Goal: Task Accomplishment & Management: Manage account settings

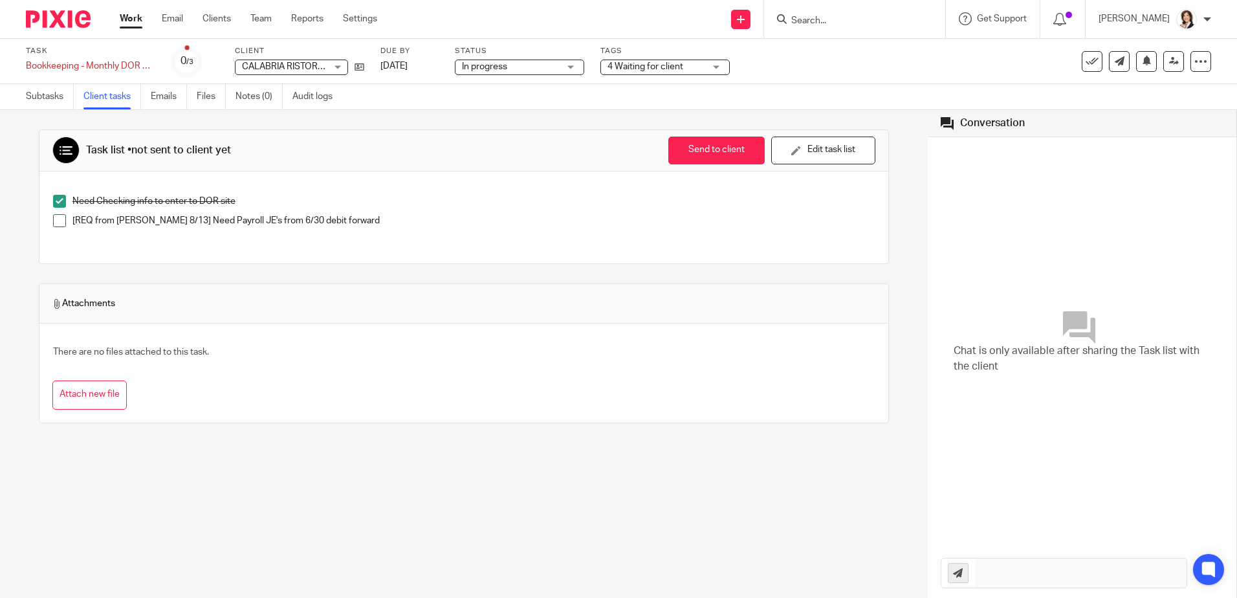
click at [838, 16] on input "Search" at bounding box center [848, 22] width 116 height 12
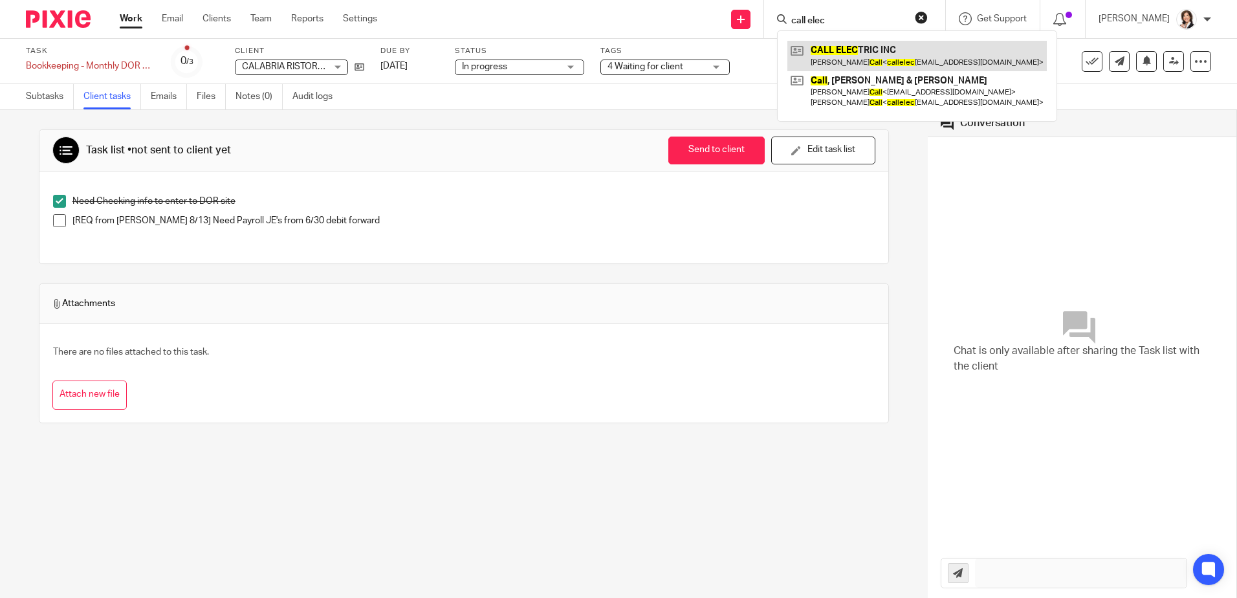
type input "call elec"
click at [860, 56] on link at bounding box center [916, 56] width 259 height 30
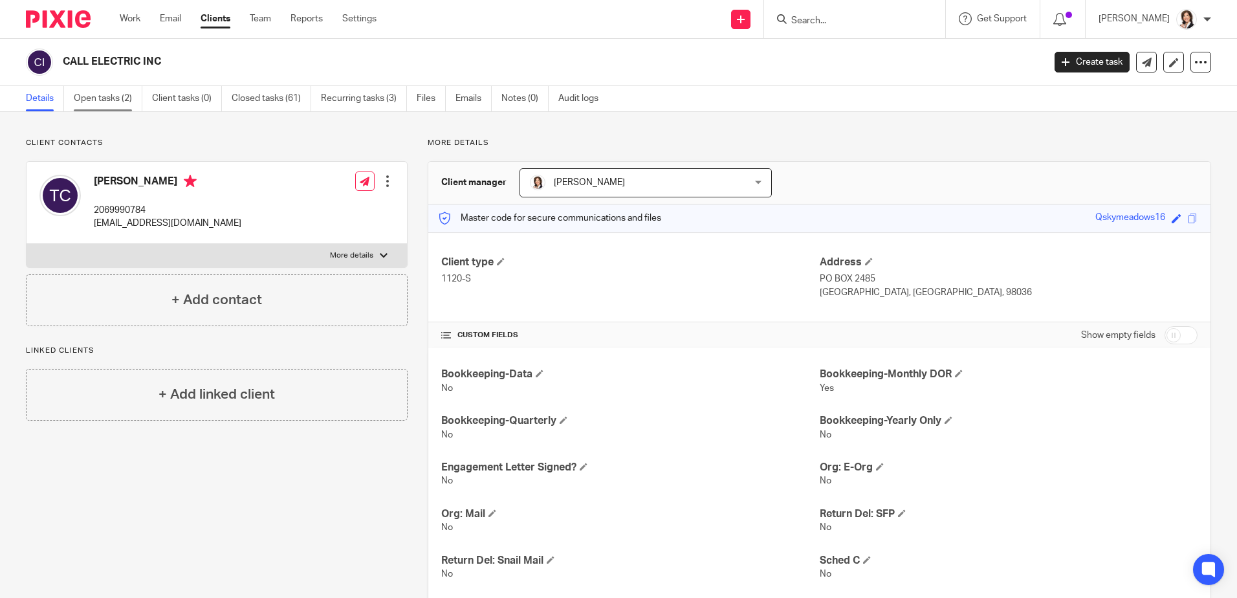
click at [96, 104] on link "Open tasks (2)" at bounding box center [108, 98] width 69 height 25
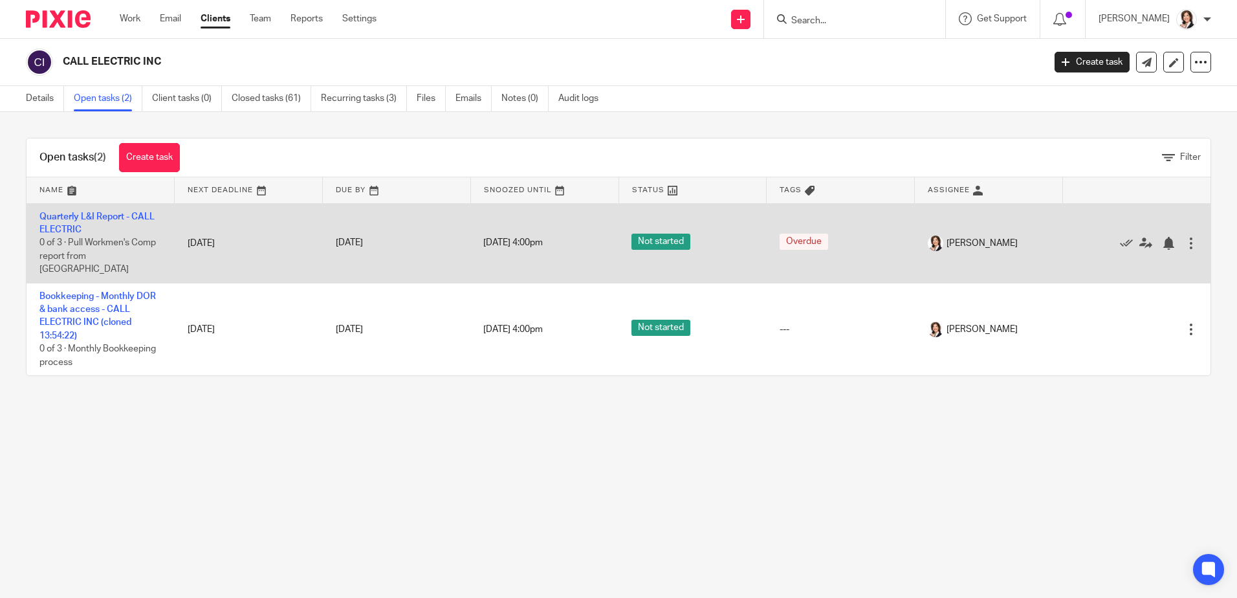
click at [1184, 237] on div at bounding box center [1190, 243] width 13 height 13
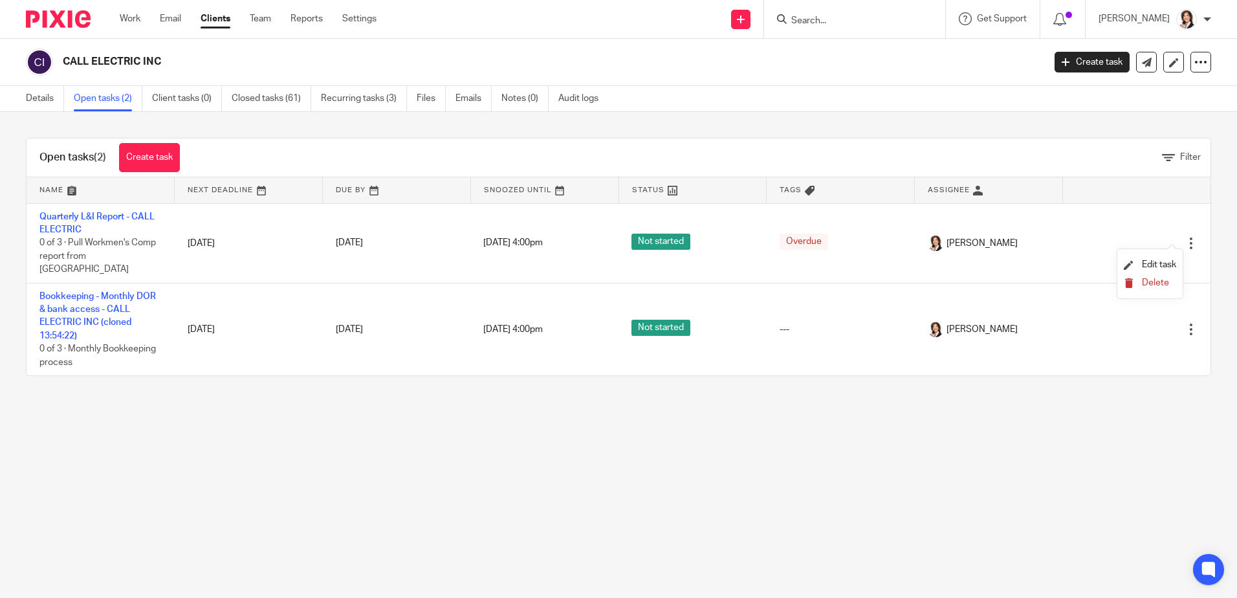
click at [1153, 284] on span "Delete" at bounding box center [1155, 282] width 27 height 9
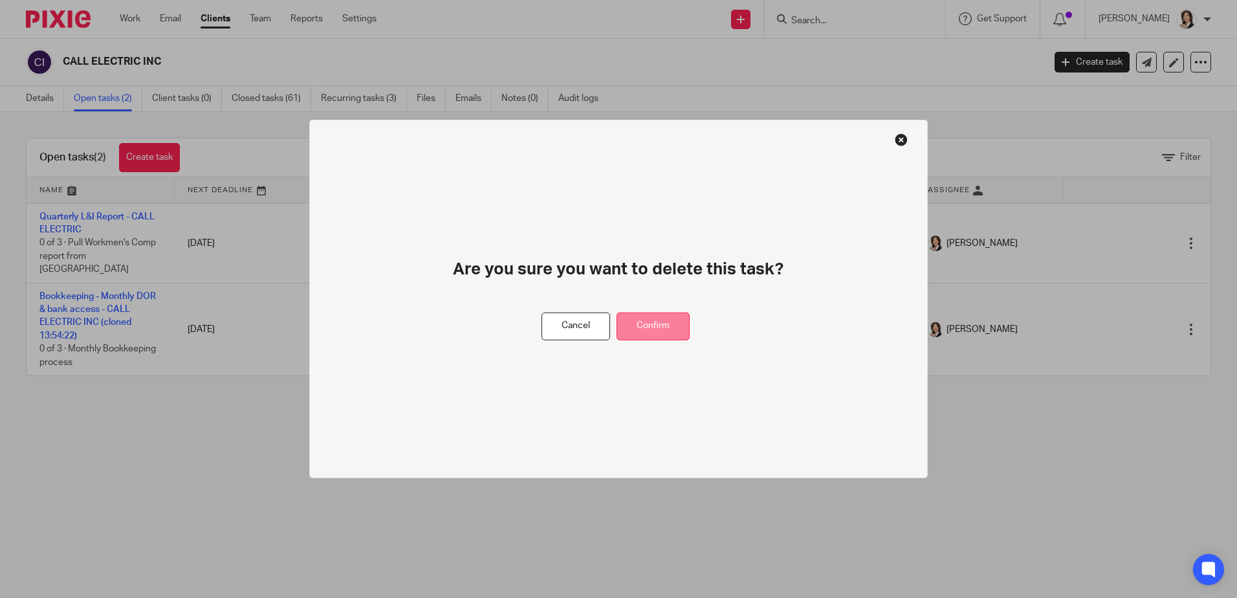
click at [668, 324] on button "Confirm" at bounding box center [652, 326] width 73 height 28
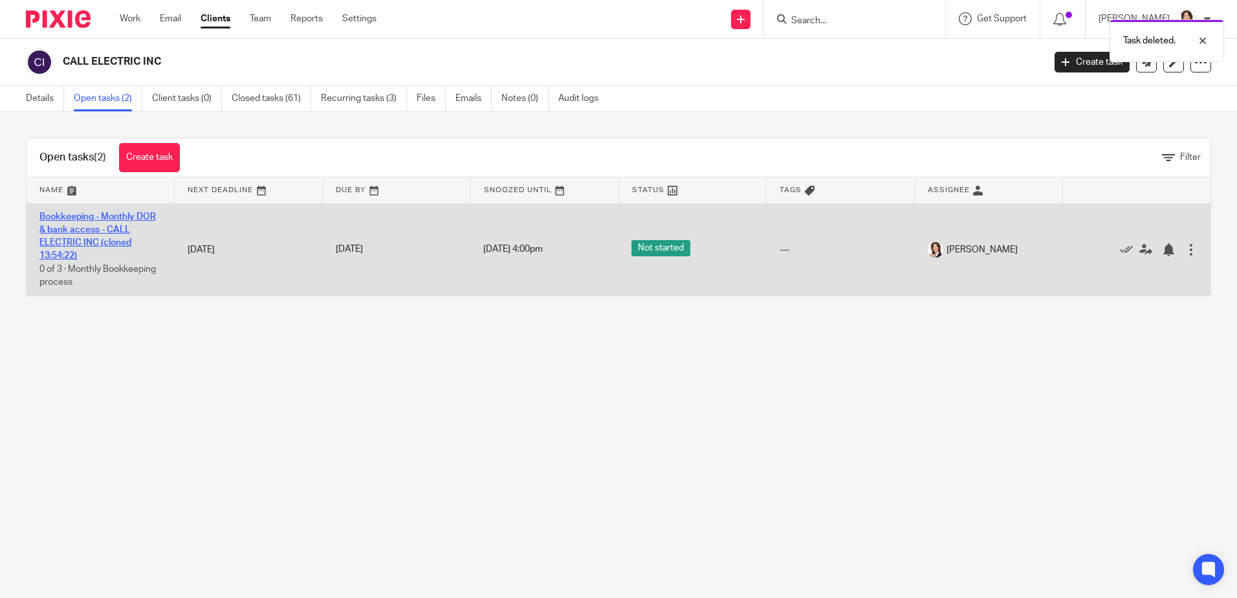
click at [103, 224] on link "Bookkeeping - Monthly DOR & bank access - CALL ELECTRIC INC (cloned 13:54:22)" at bounding box center [97, 236] width 116 height 49
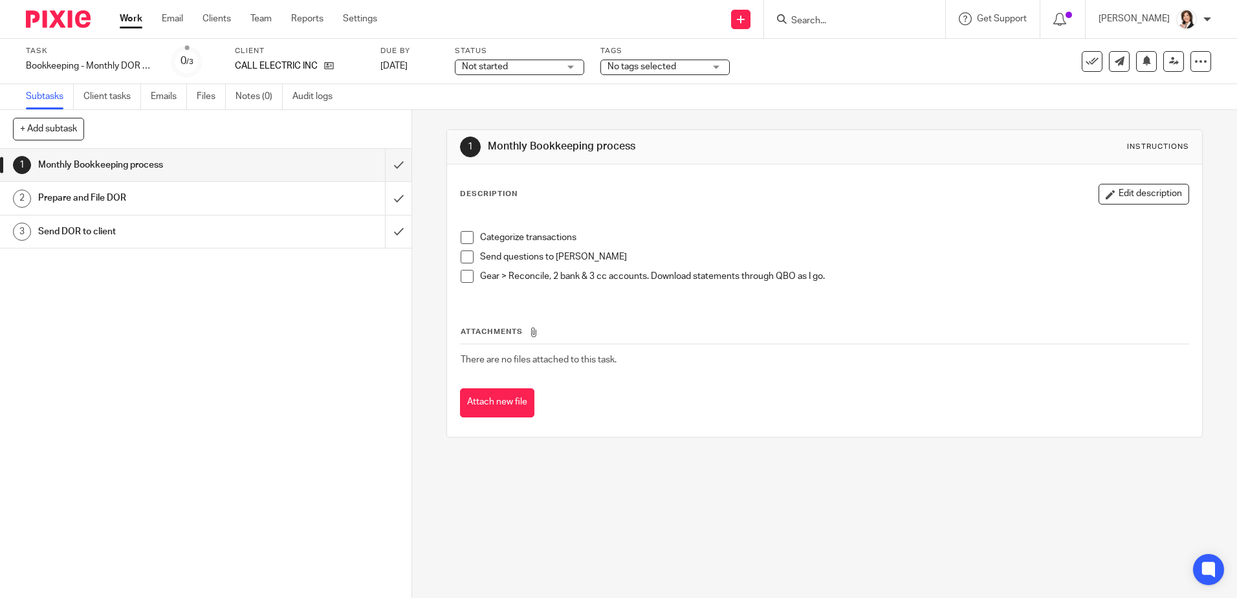
click at [300, 164] on div "Monthly Bookkeeping process" at bounding box center [205, 164] width 334 height 19
click at [165, 162] on h1 "Monthly Bookkeeping process" at bounding box center [149, 164] width 222 height 19
click at [96, 98] on link "Client tasks" at bounding box center [112, 96] width 58 height 25
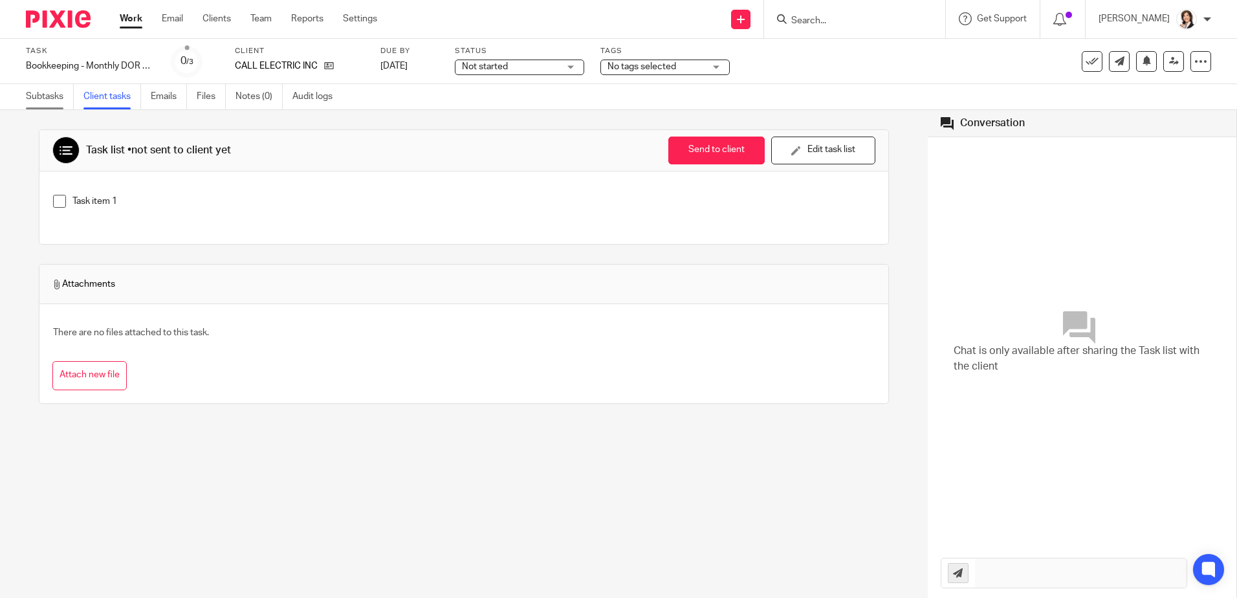
click at [56, 96] on link "Subtasks" at bounding box center [50, 96] width 48 height 25
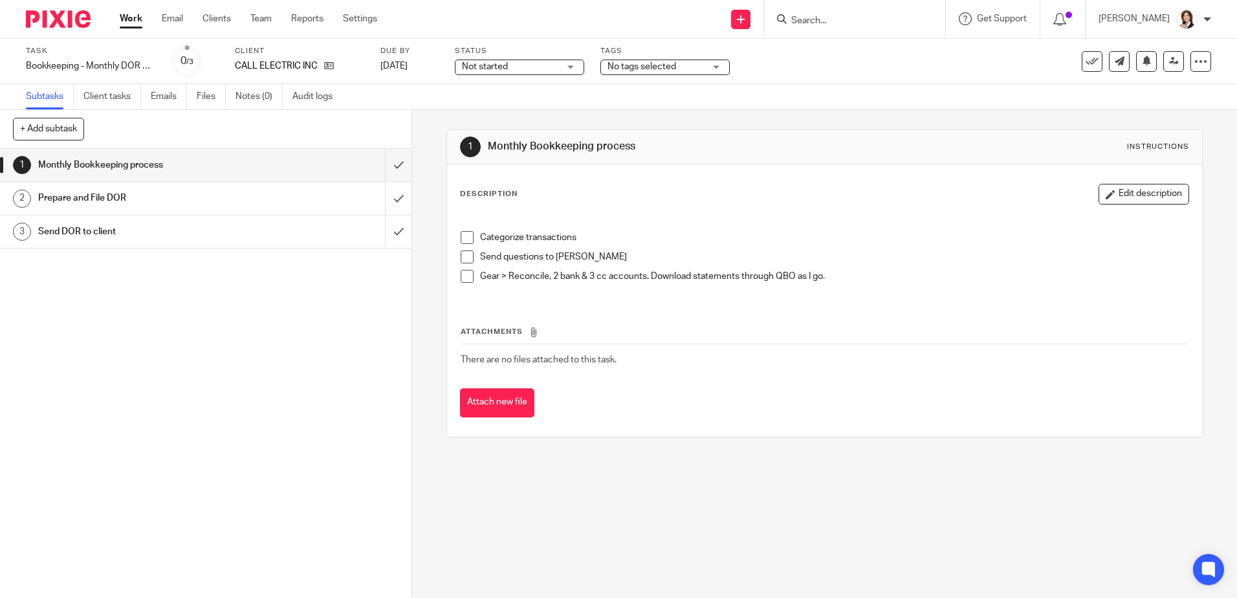
click at [501, 224] on p at bounding box center [824, 224] width 727 height 13
click at [497, 230] on p at bounding box center [824, 224] width 727 height 13
click at [117, 166] on h1 "Monthly Bookkeeping process" at bounding box center [149, 164] width 222 height 19
